Goal: Information Seeking & Learning: Learn about a topic

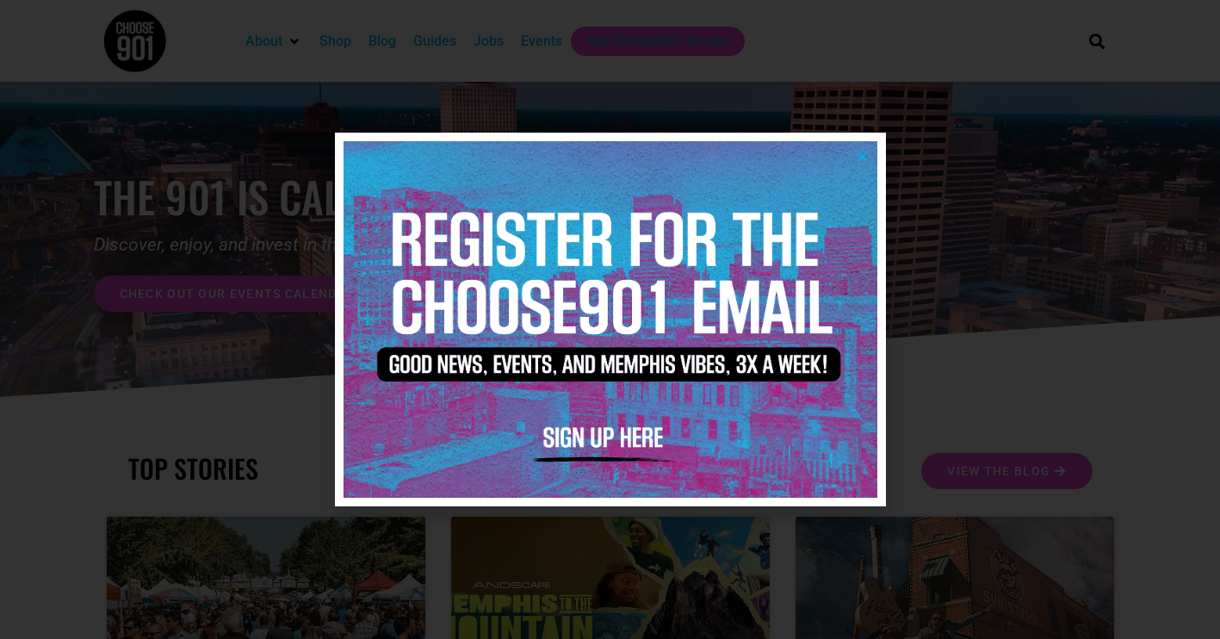
click at [863, 149] on img at bounding box center [611, 319] width 534 height 356
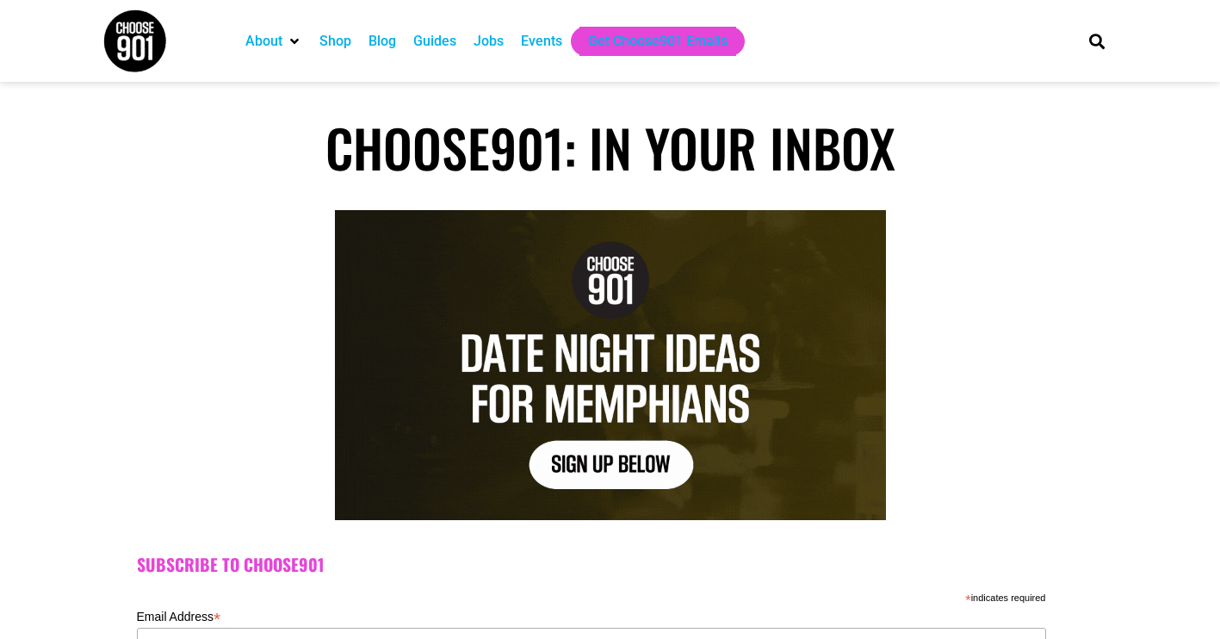
click at [384, 48] on div "Blog" at bounding box center [383, 41] width 28 height 21
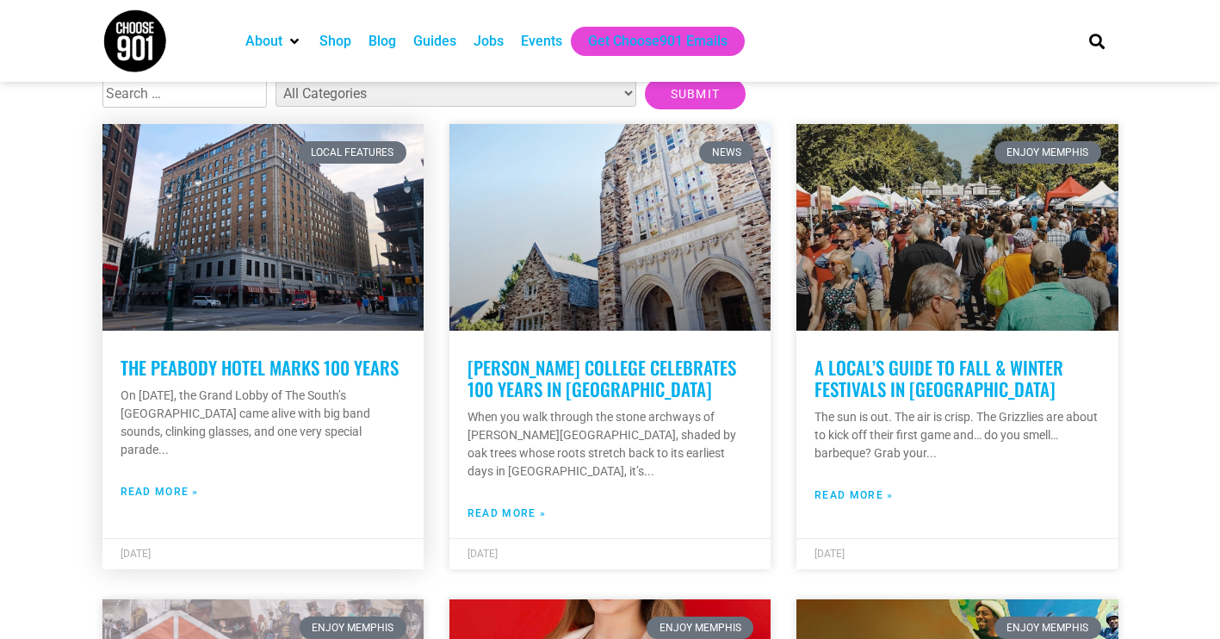
scroll to position [400, 0]
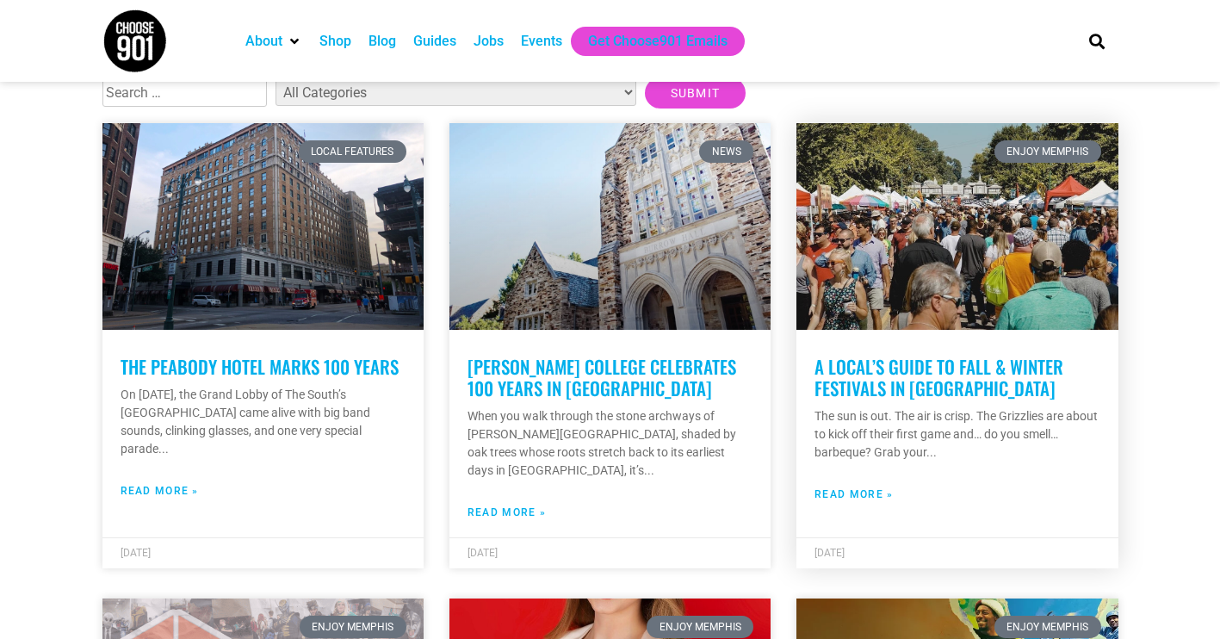
click at [903, 376] on link "A Local’s Guide to Fall & Winter Festivals in [GEOGRAPHIC_DATA]" at bounding box center [939, 377] width 249 height 48
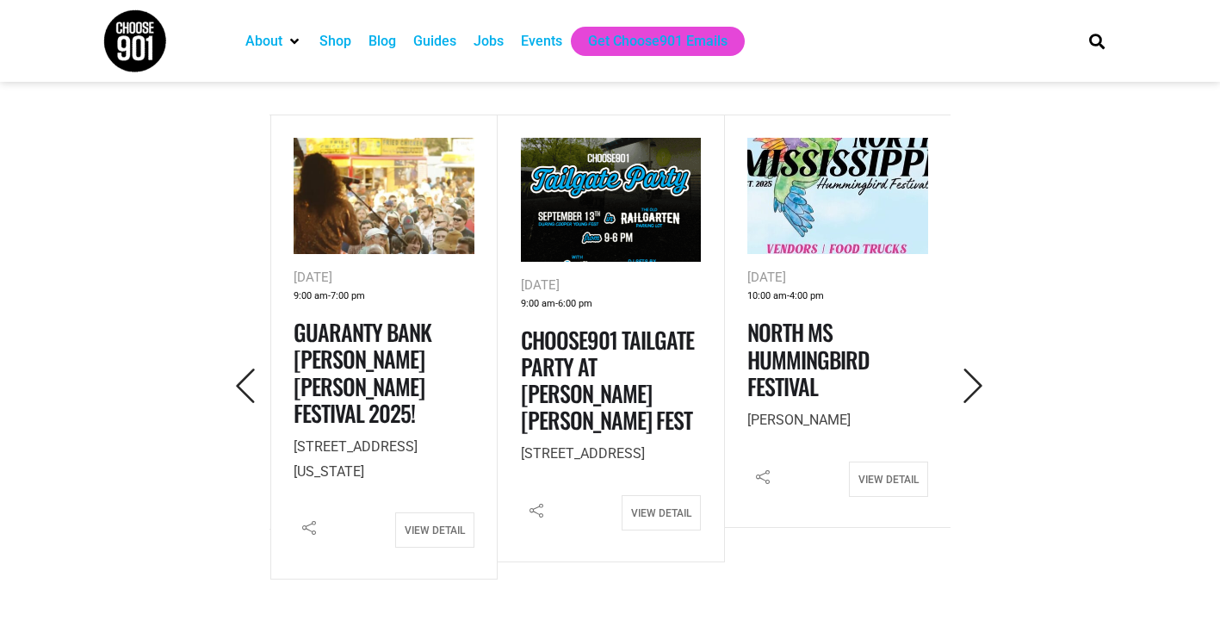
scroll to position [755, 0]
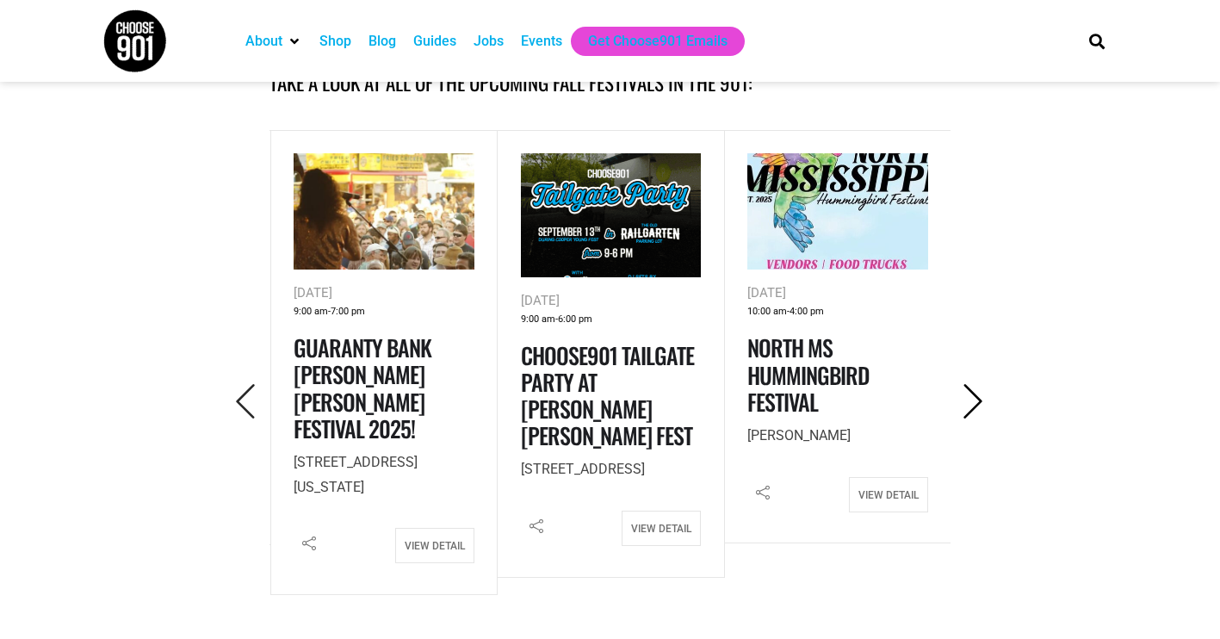
click at [975, 398] on icon "Next" at bounding box center [973, 401] width 35 height 35
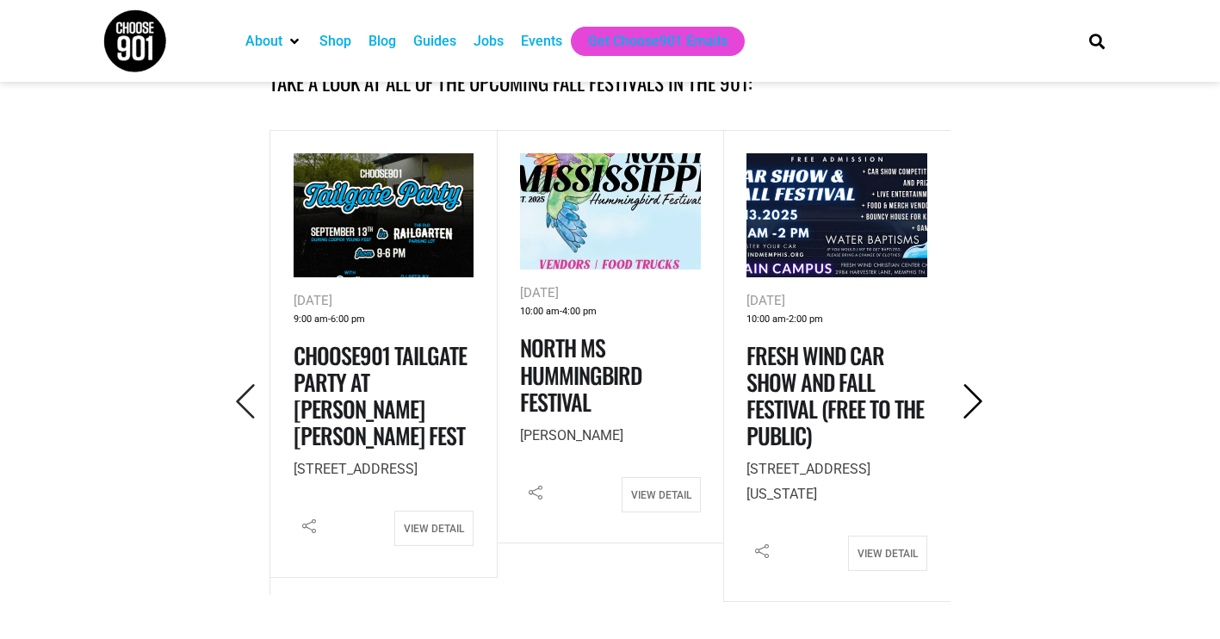
click at [975, 398] on icon "Next" at bounding box center [973, 401] width 35 height 35
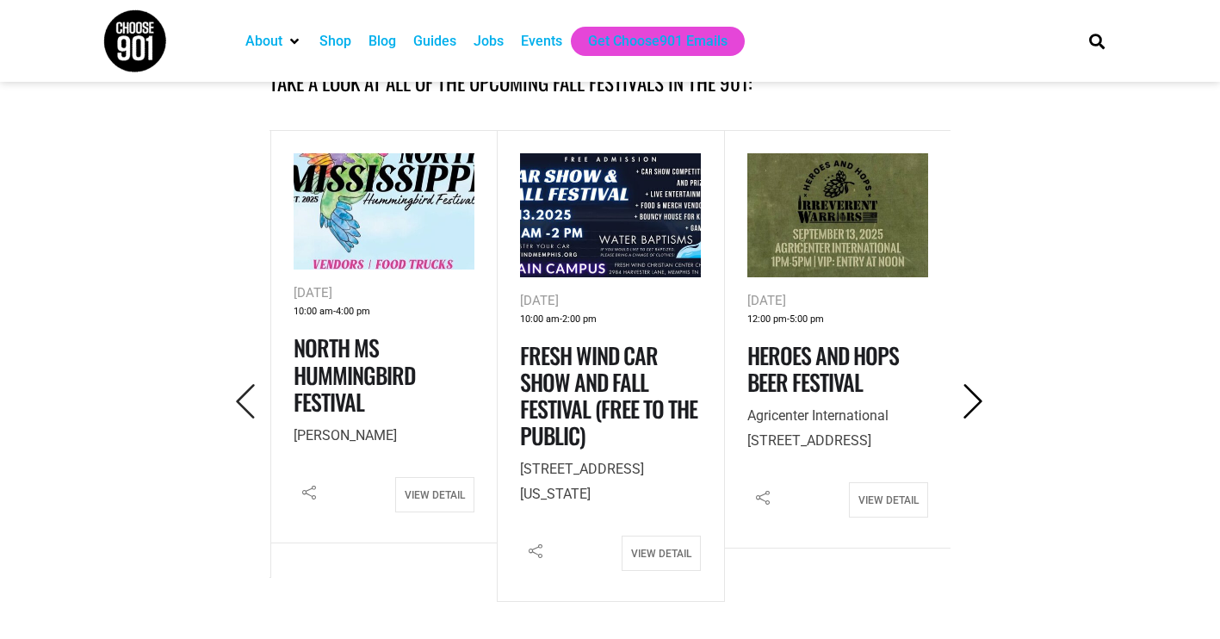
click at [975, 398] on icon "Next" at bounding box center [973, 401] width 35 height 35
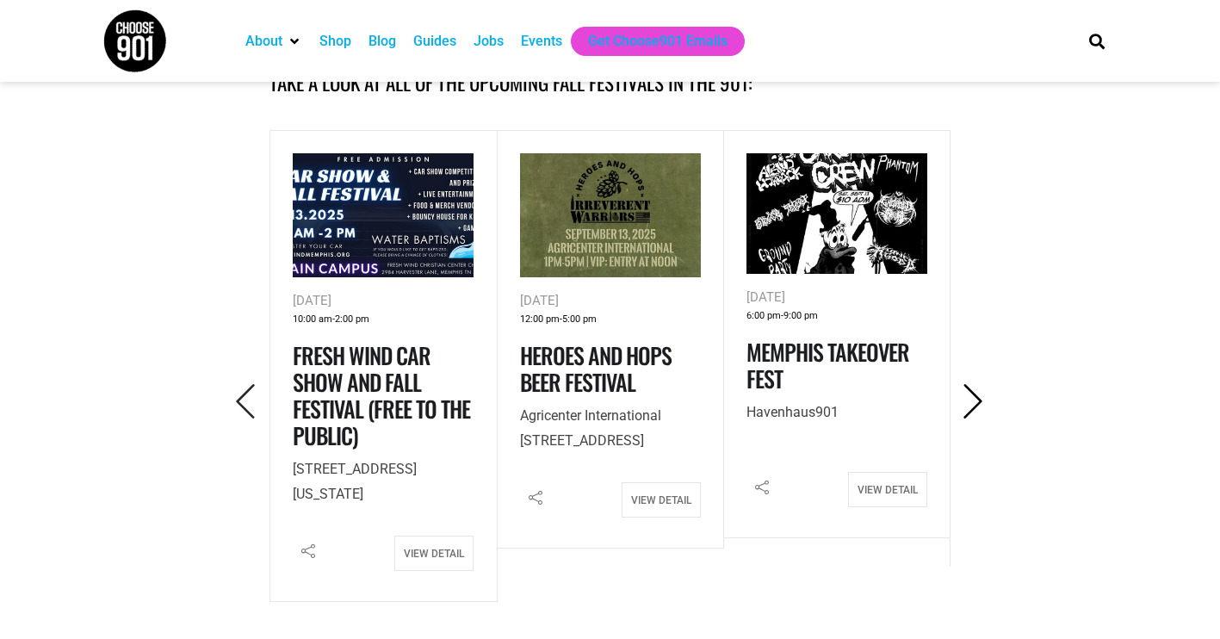
click at [975, 398] on icon "Next" at bounding box center [973, 401] width 35 height 35
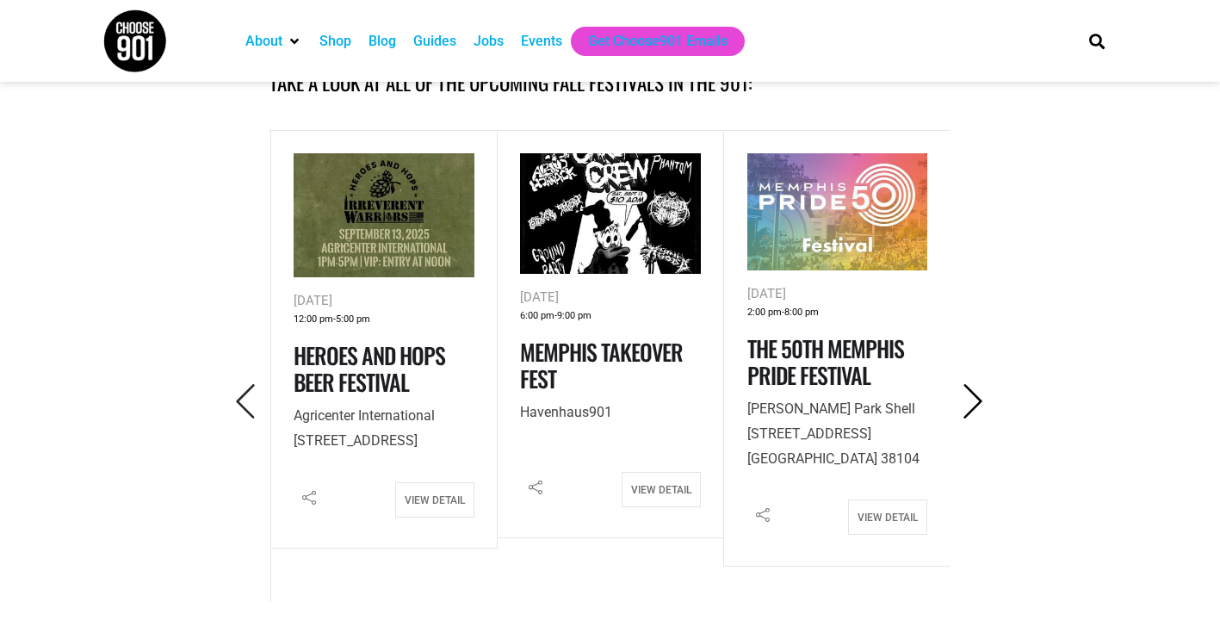
click at [975, 398] on icon "Next" at bounding box center [973, 401] width 35 height 35
